Goal: Transaction & Acquisition: Purchase product/service

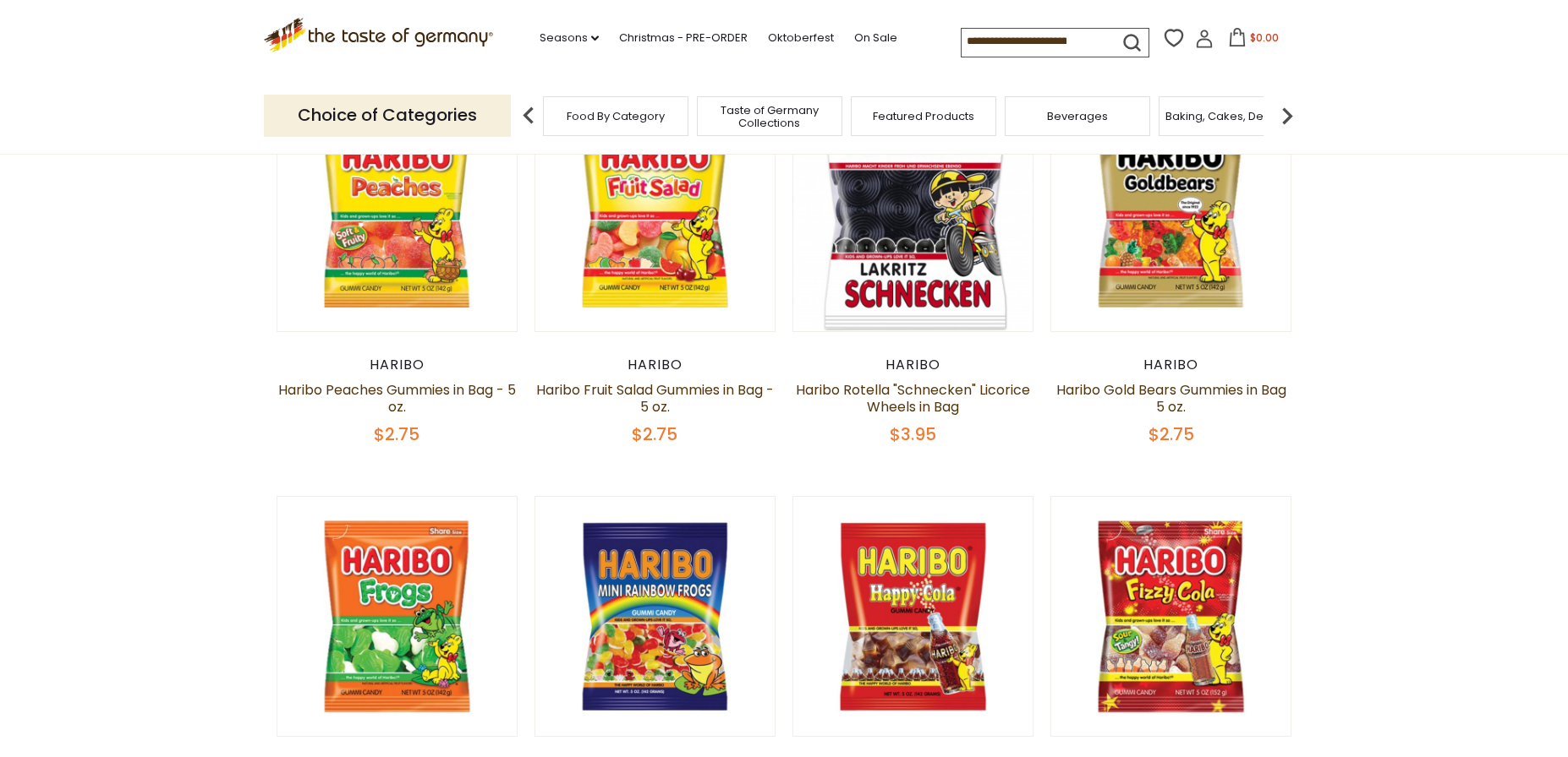
scroll to position [85, 0]
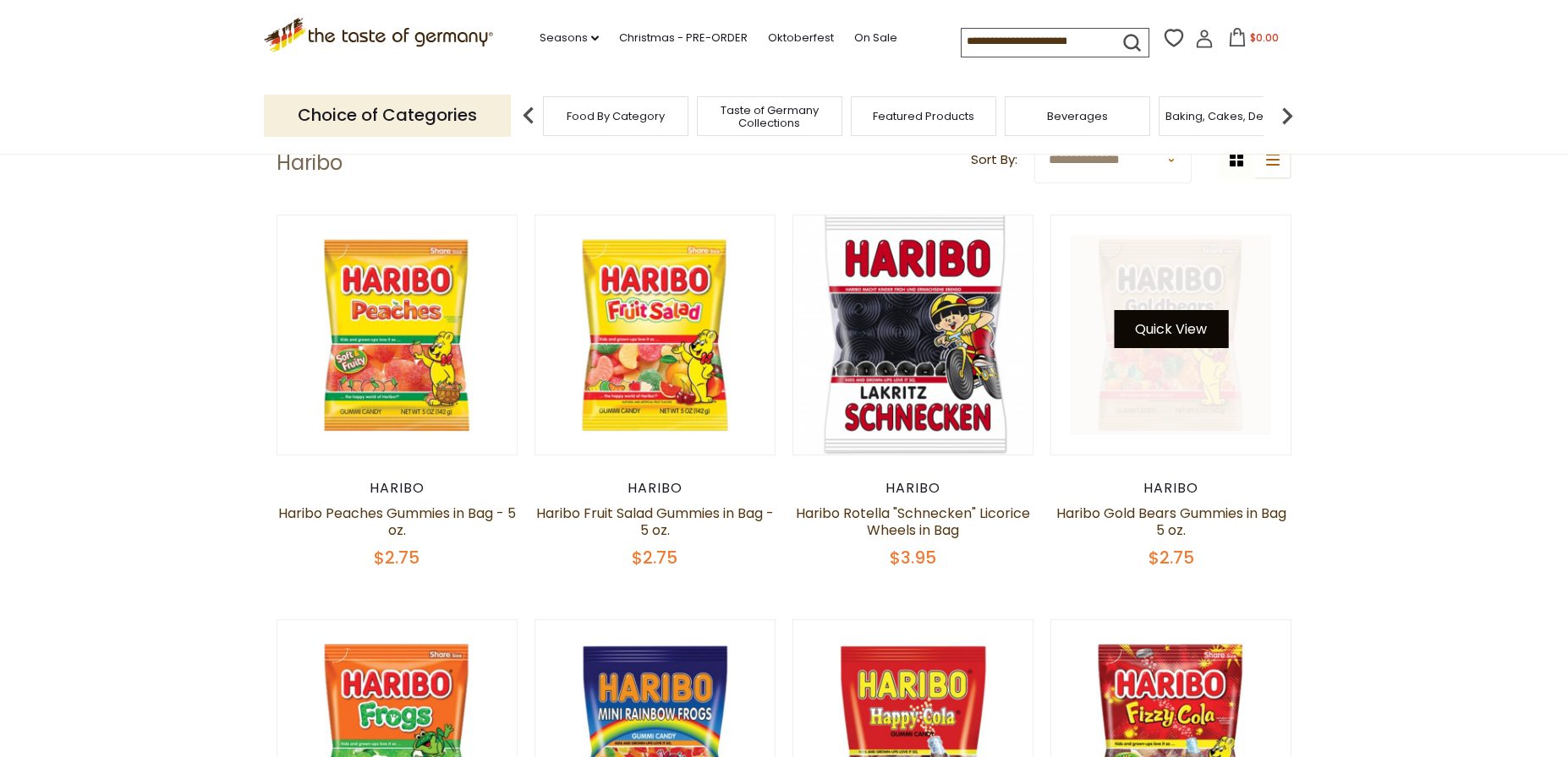
click at [1202, 335] on div "Quick View" at bounding box center [1170, 335] width 201 height 201
click at [1258, 410] on link at bounding box center [1170, 335] width 201 height 201
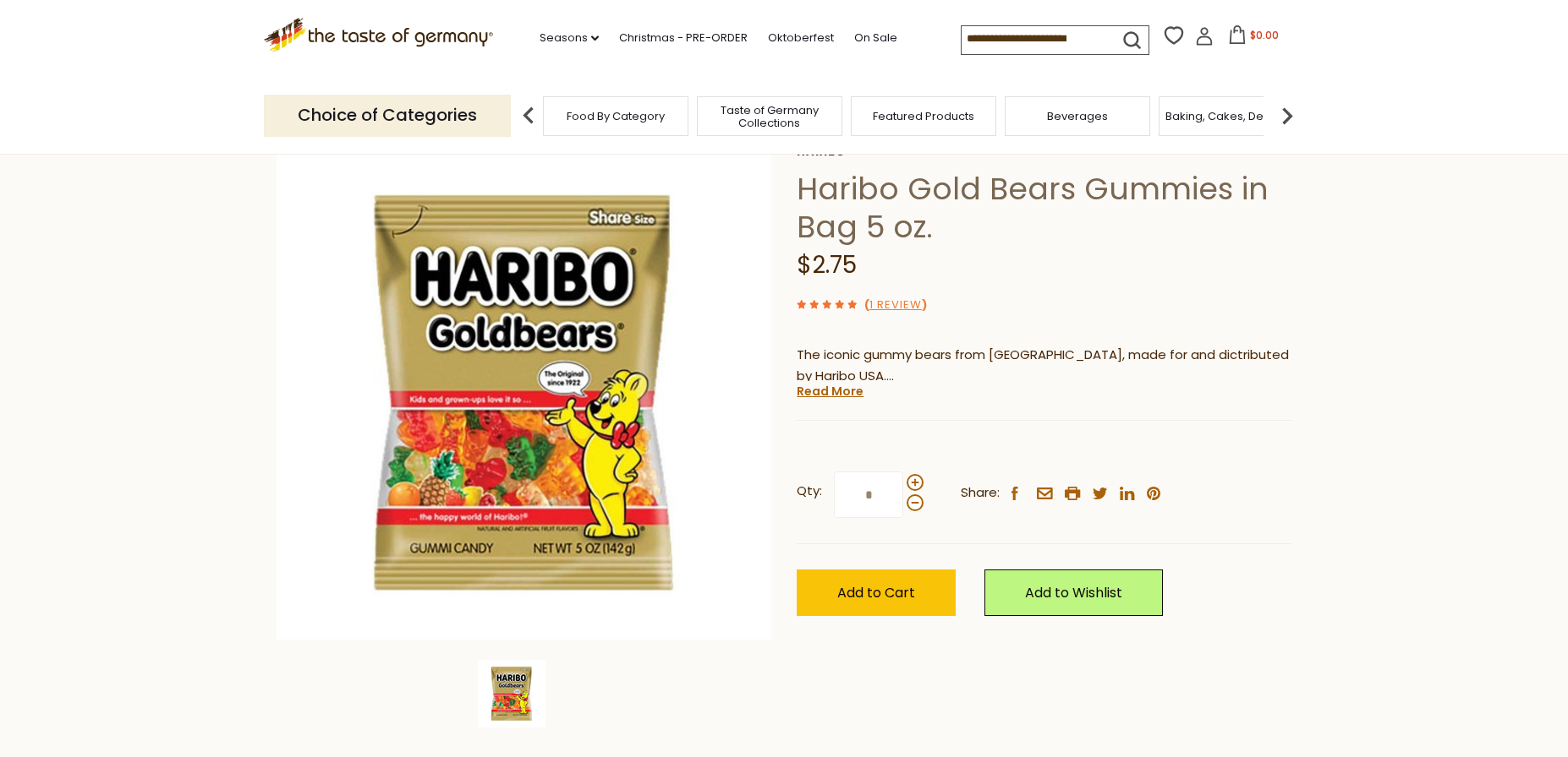
scroll to position [254, 0]
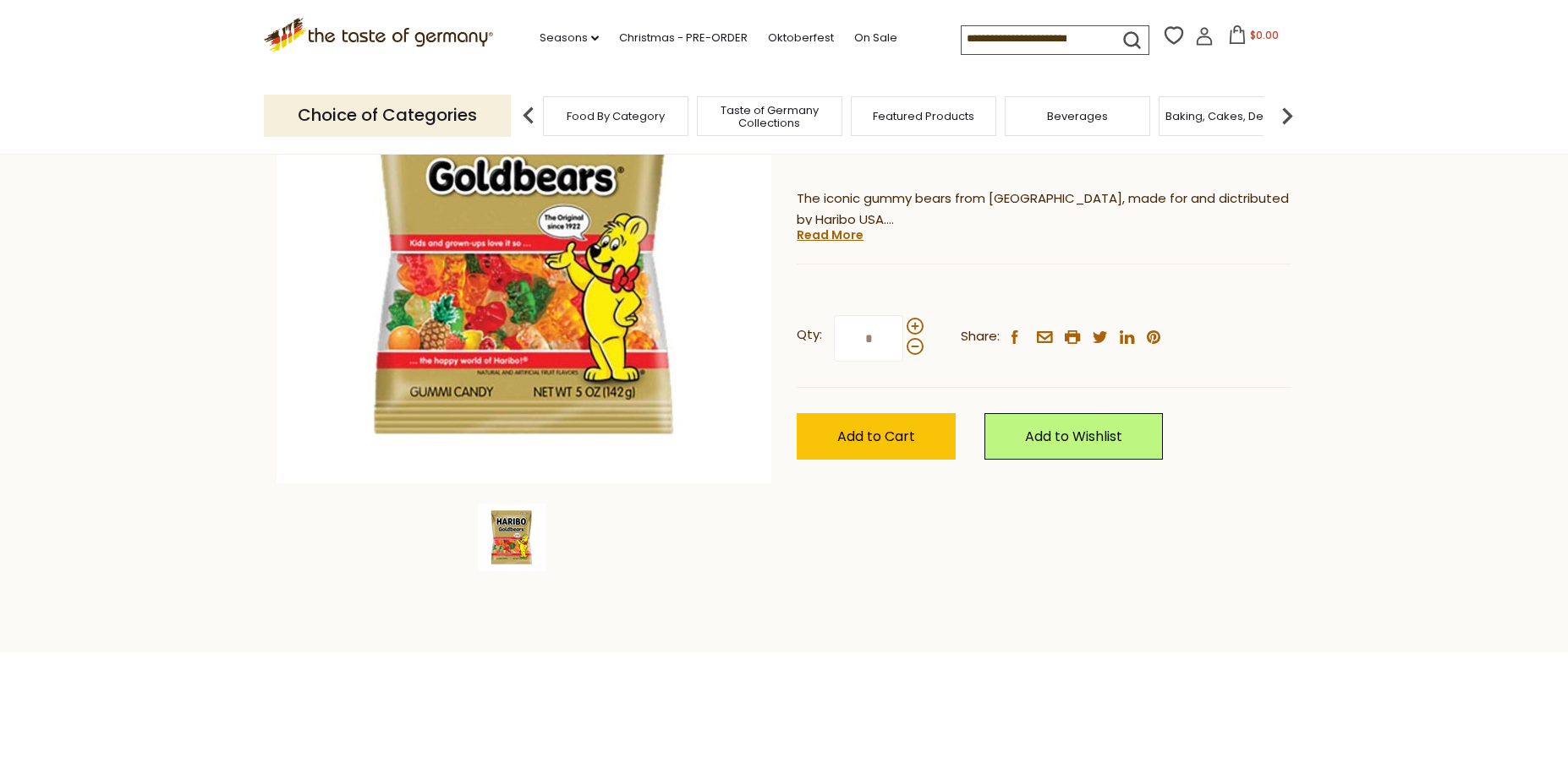
click at [845, 245] on div "Haribo Haribo Gold Bears Gummies in Bag 5 oz. $2.75 ( 1 Review ) The iconic gum…" at bounding box center [1044, 243] width 495 height 509
click at [843, 240] on link "Read More" at bounding box center [830, 235] width 67 height 17
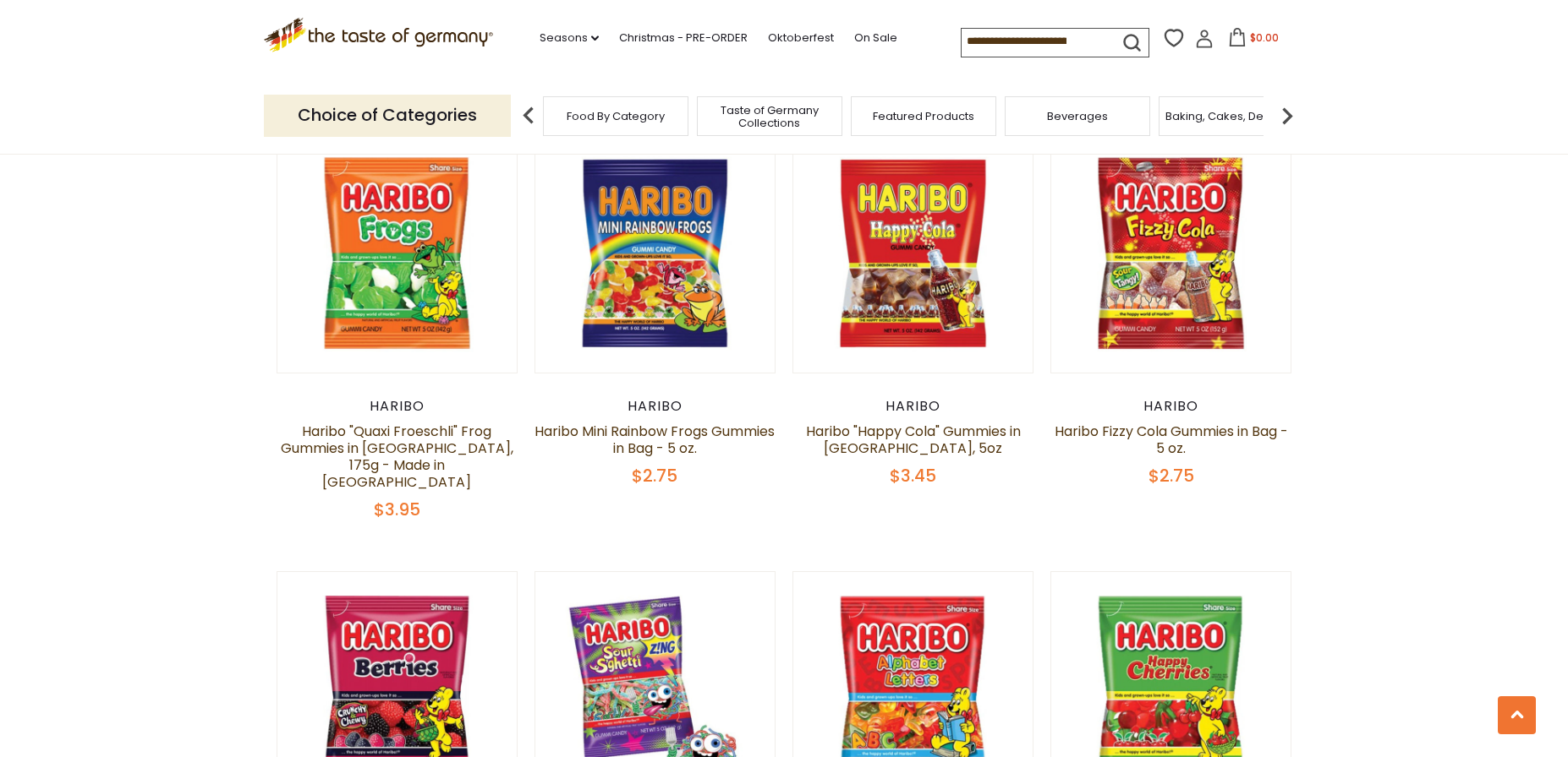
scroll to position [840, 0]
